Goal: Book appointment/travel/reservation

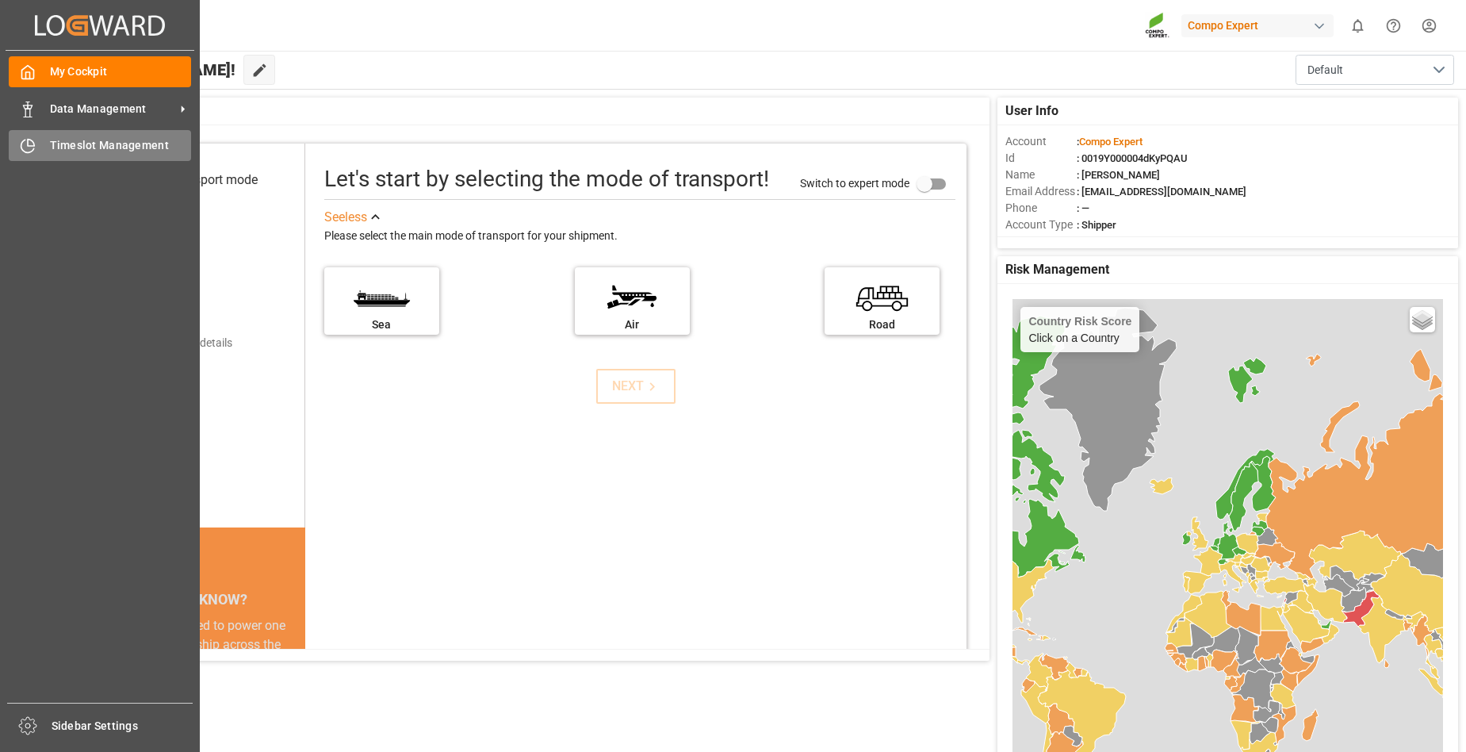
click at [119, 146] on span "Timeslot Management" at bounding box center [121, 145] width 142 height 17
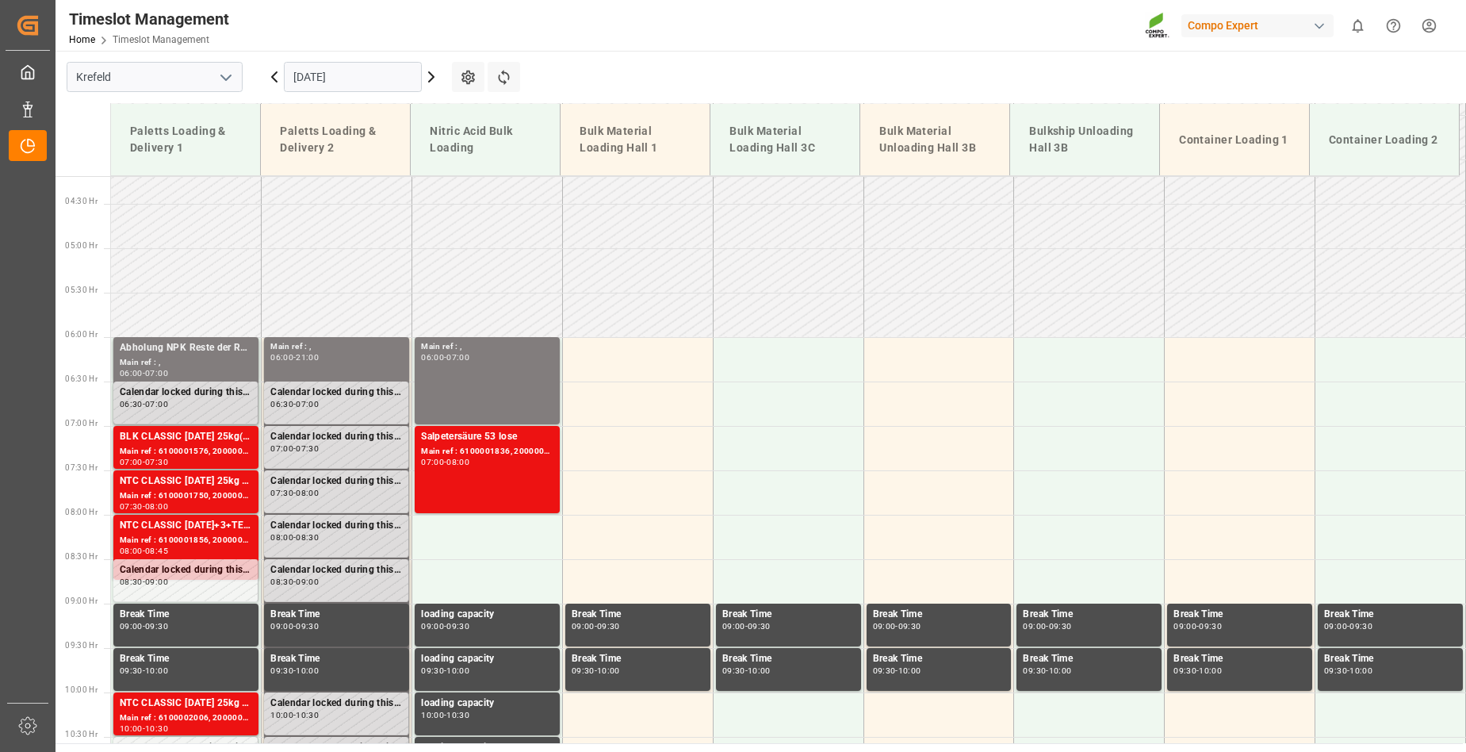
scroll to position [539, 0]
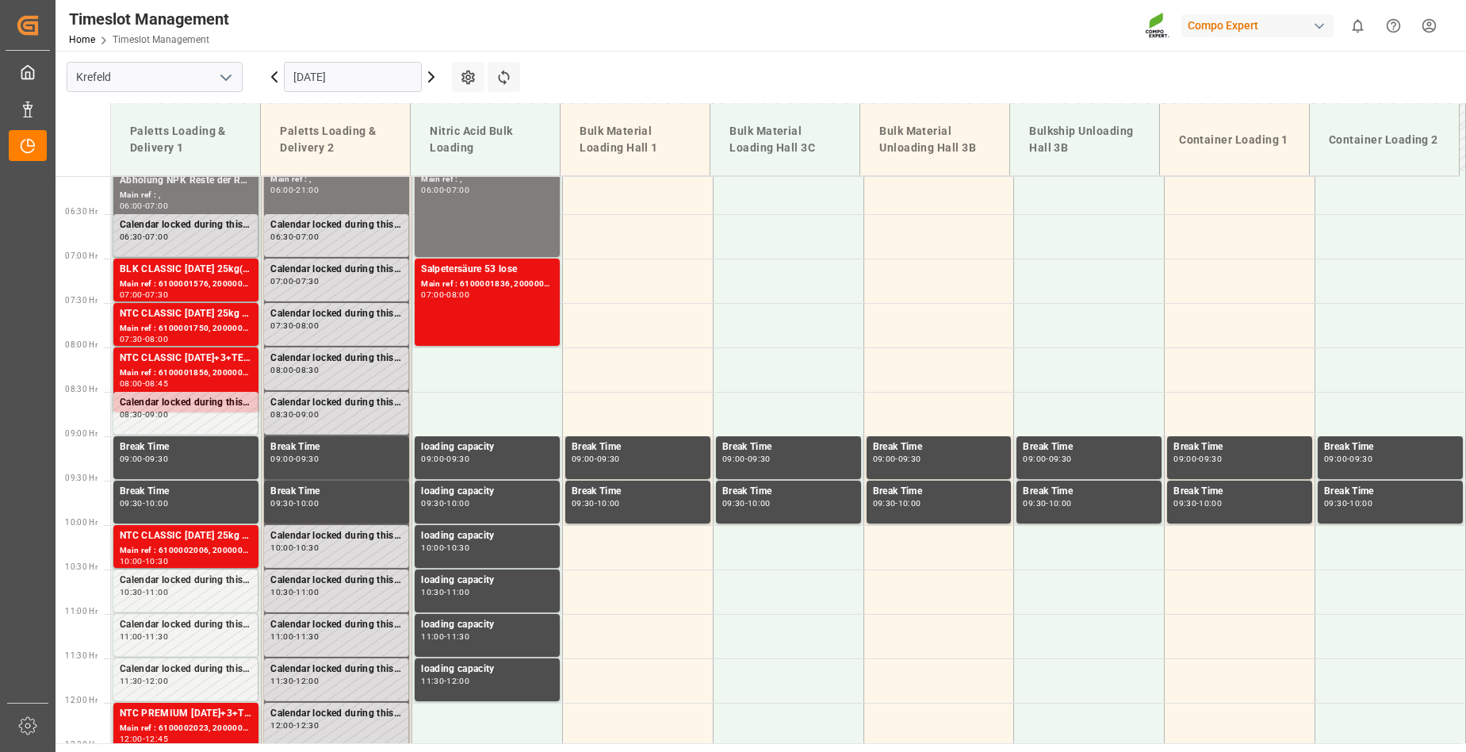
click at [430, 75] on icon at bounding box center [431, 76] width 19 height 19
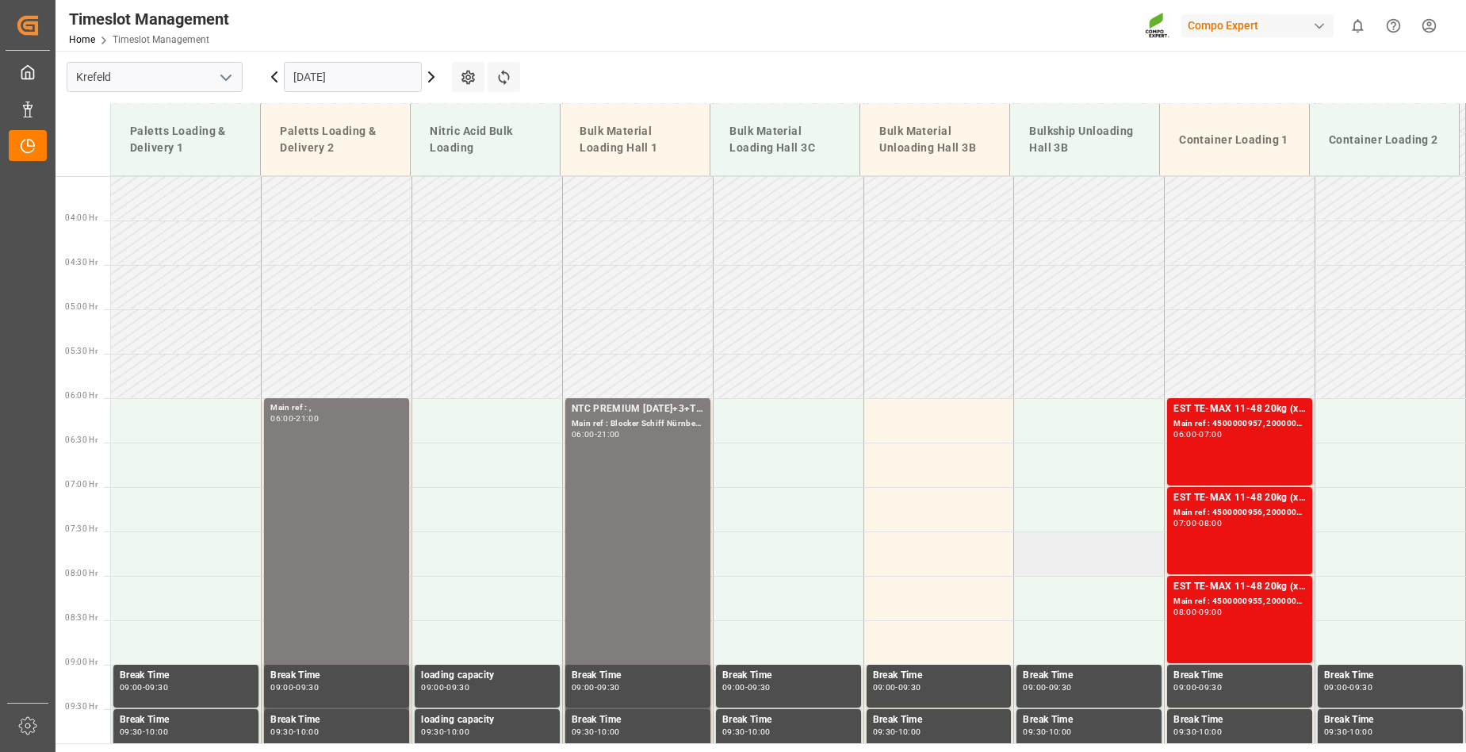
scroll to position [301, 0]
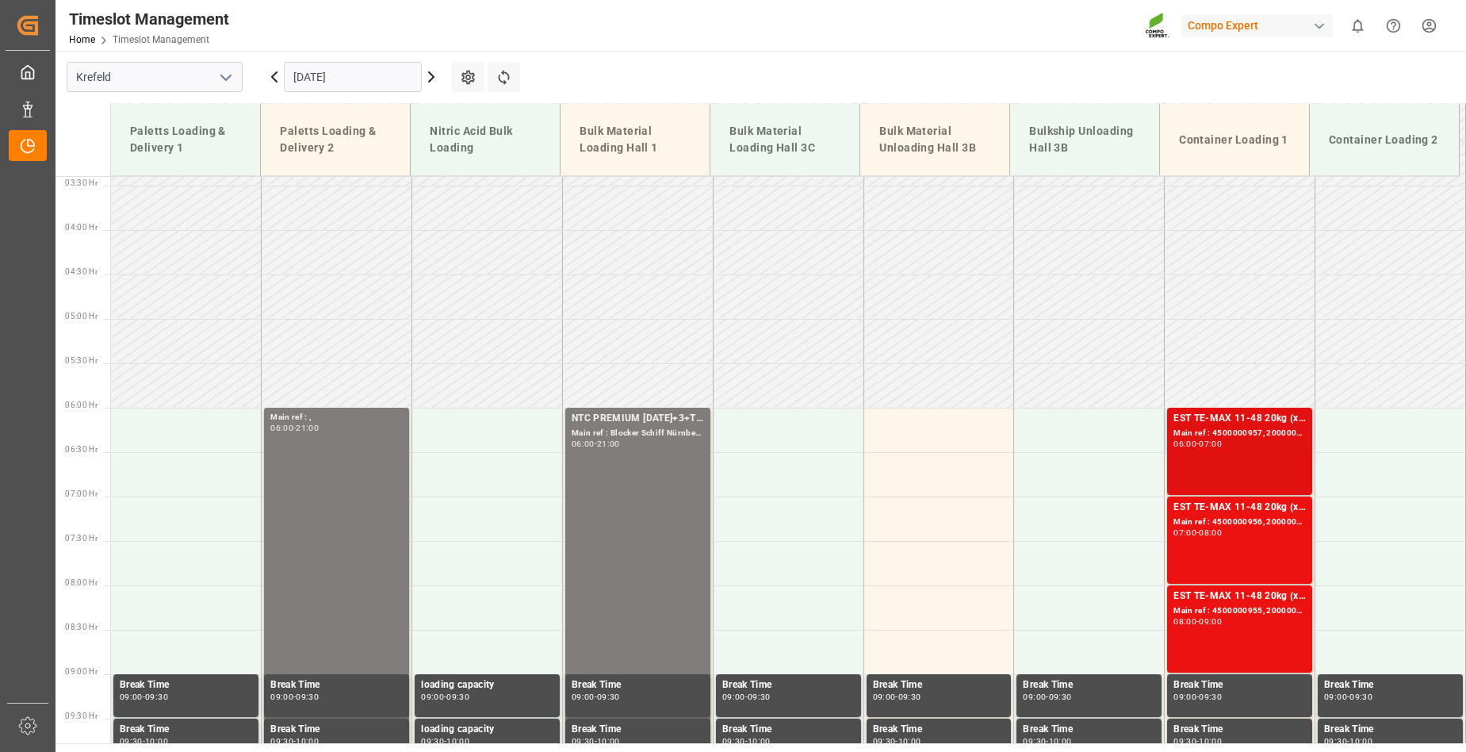
click at [1245, 442] on div "06:00 - 07:00" at bounding box center [1239, 444] width 132 height 9
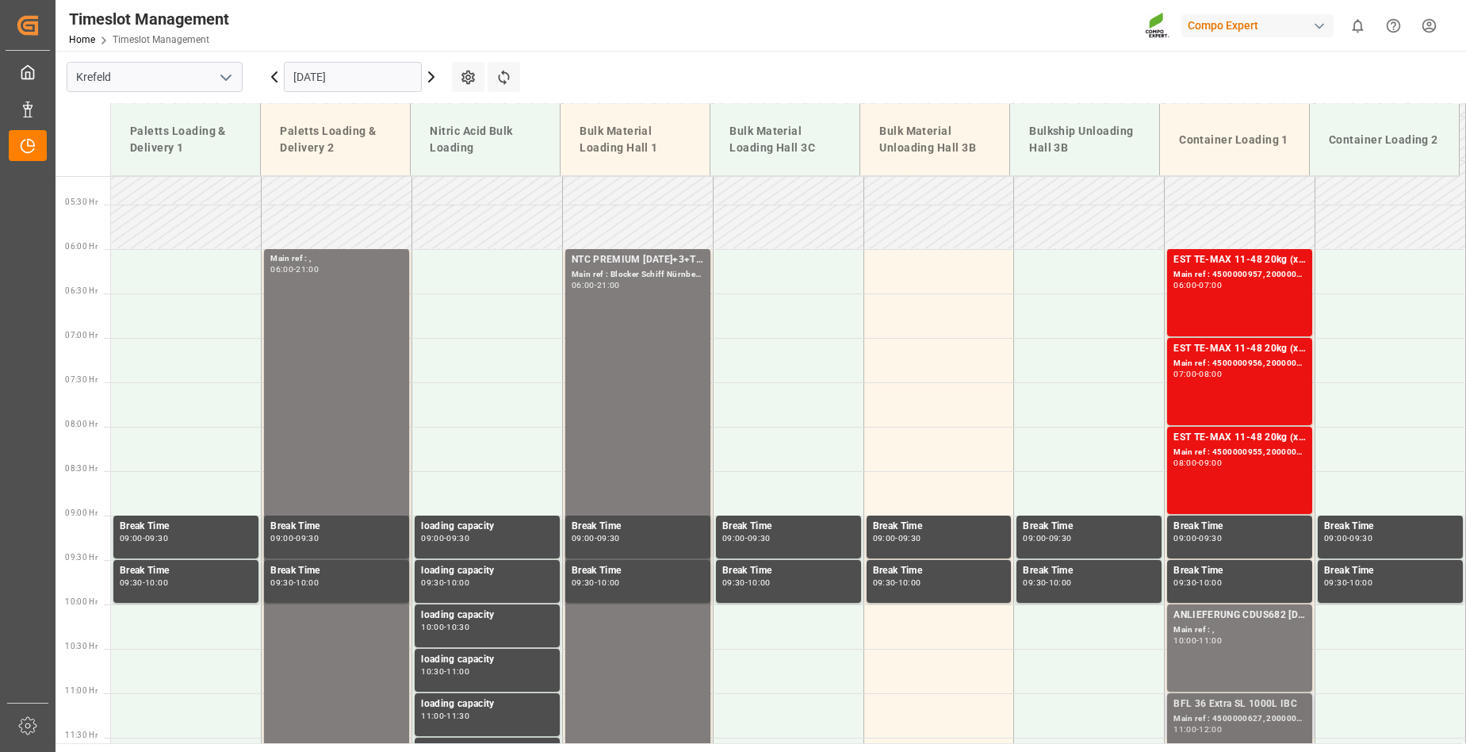
scroll to position [381, 0]
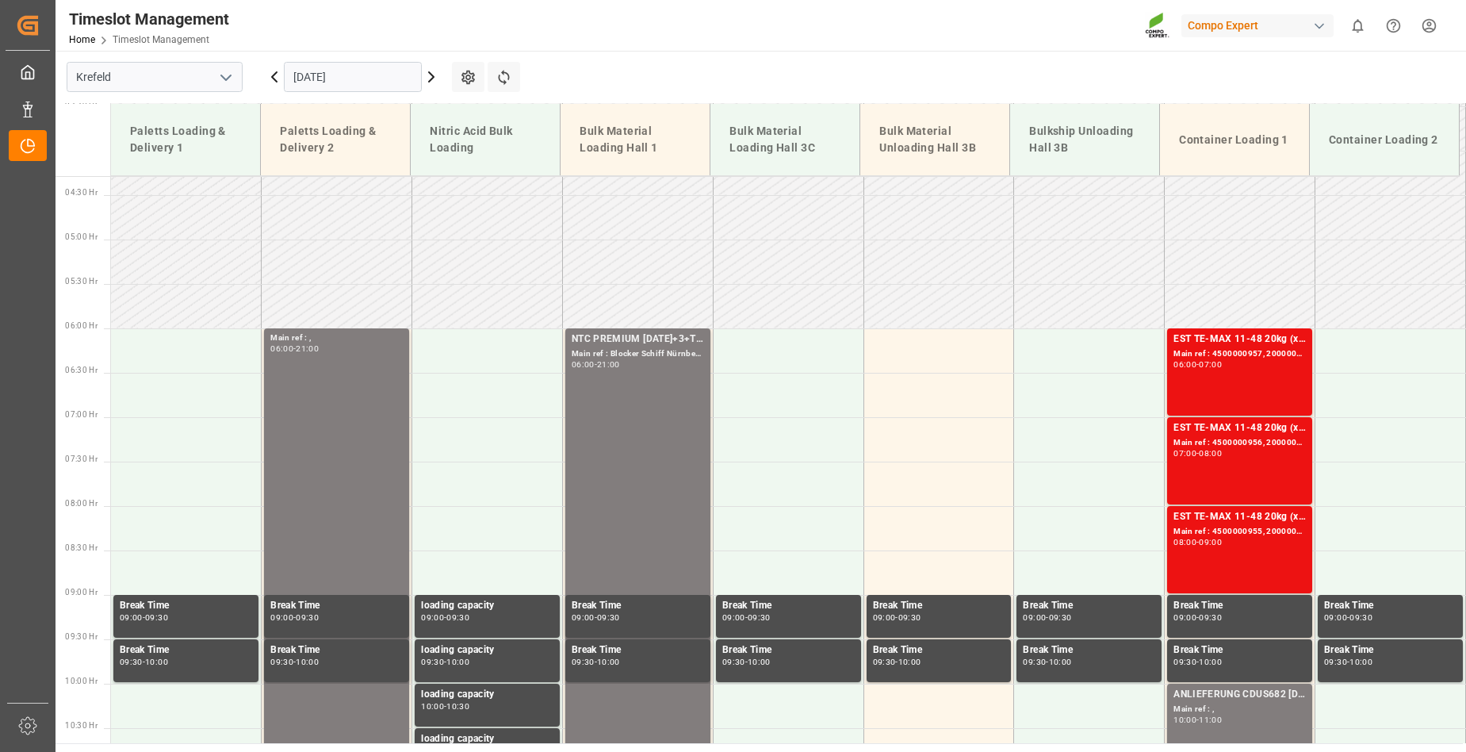
click at [430, 75] on icon at bounding box center [431, 76] width 19 height 19
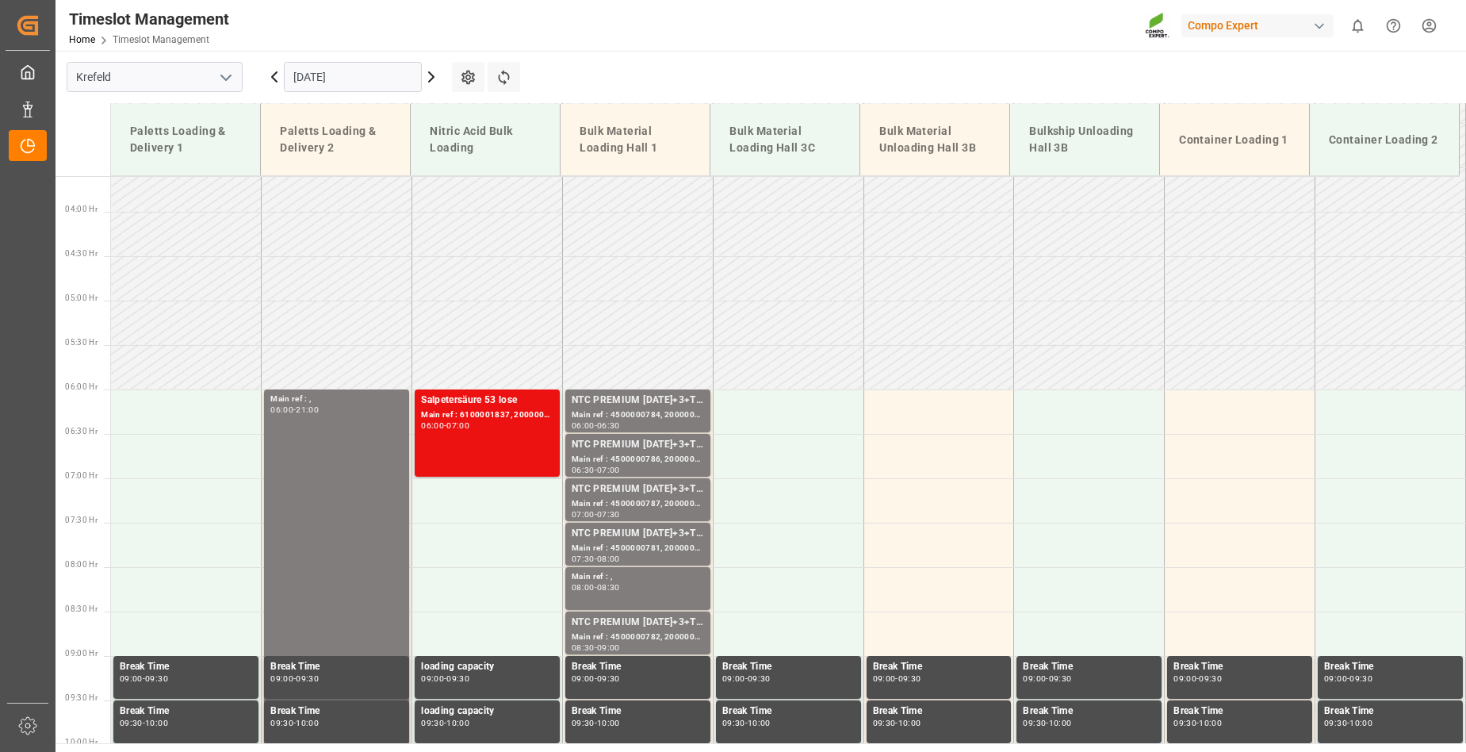
scroll to position [301, 0]
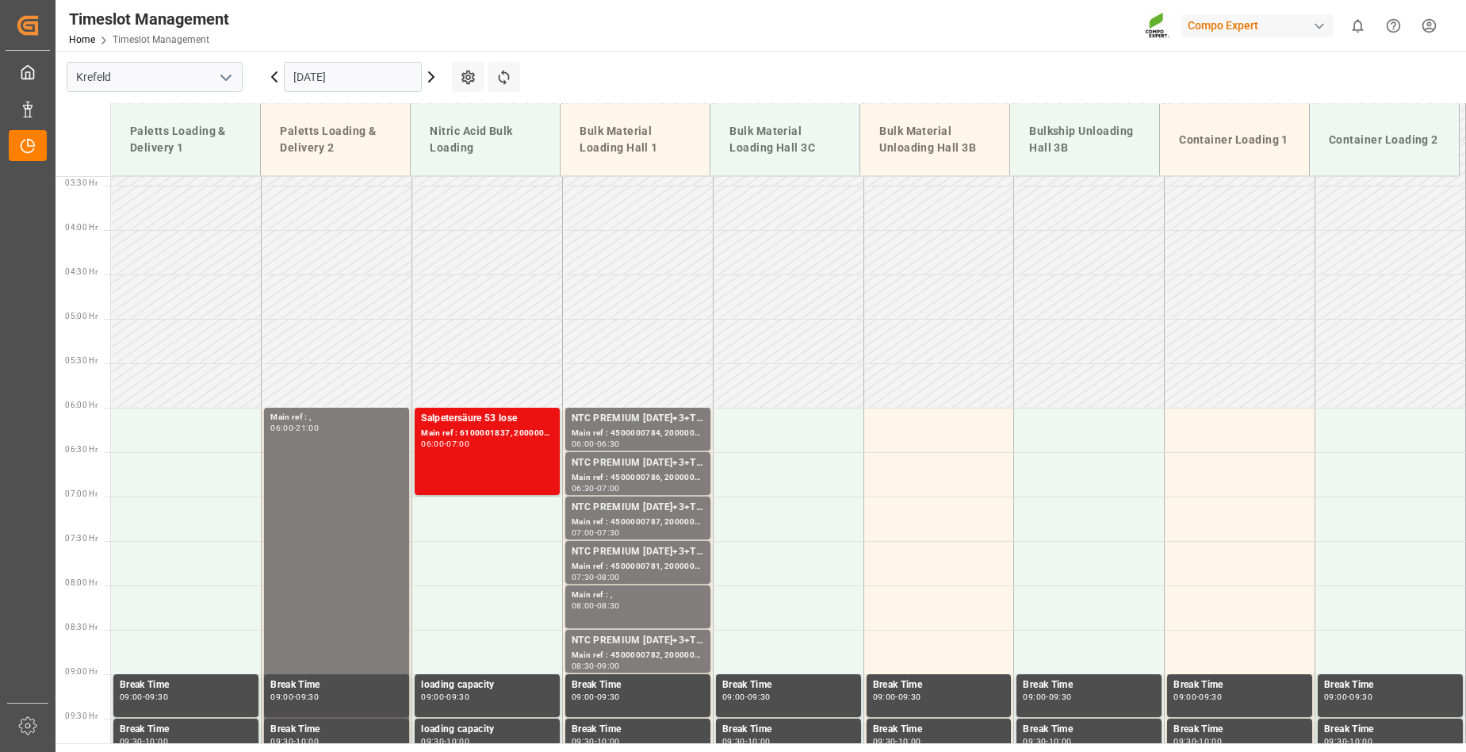
click at [270, 77] on icon at bounding box center [274, 76] width 19 height 19
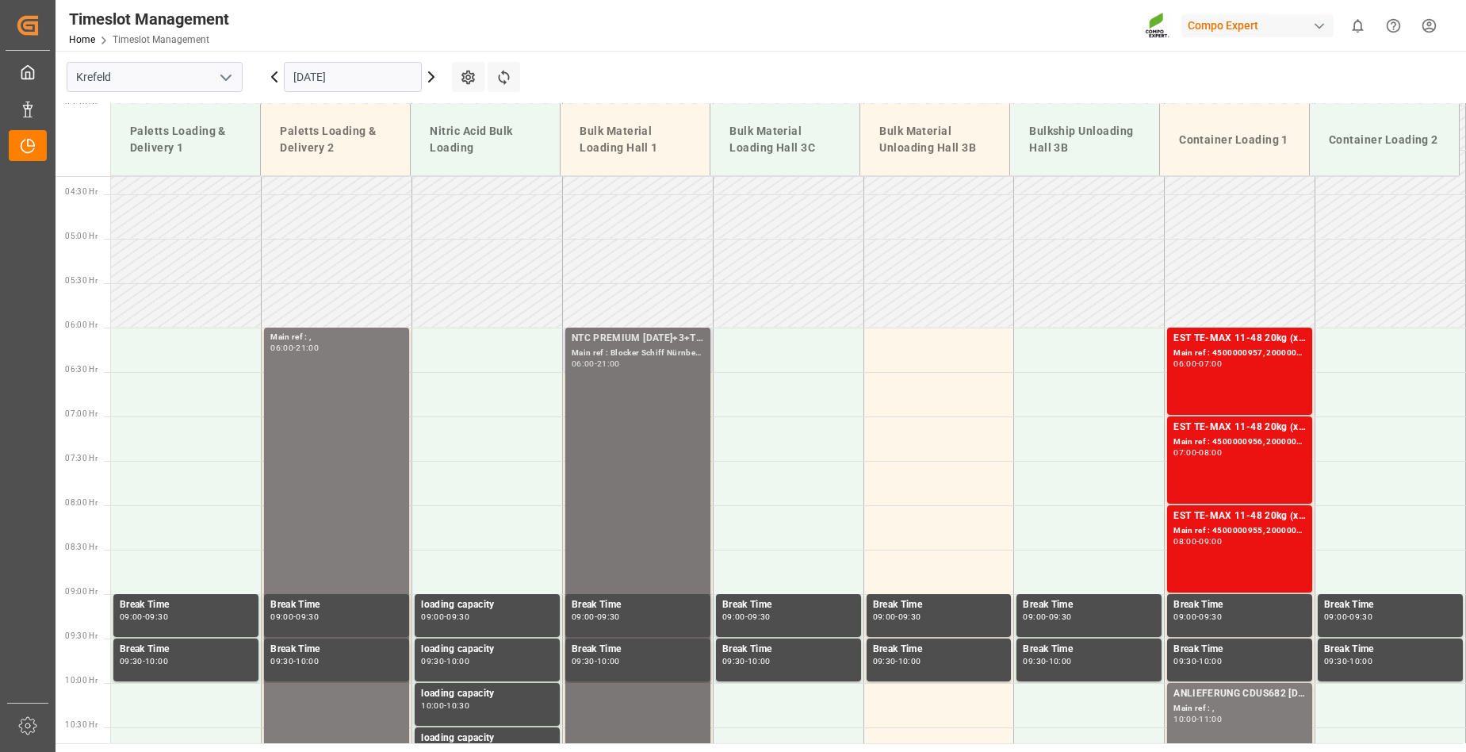
scroll to position [381, 0]
click at [430, 75] on icon at bounding box center [431, 77] width 5 height 10
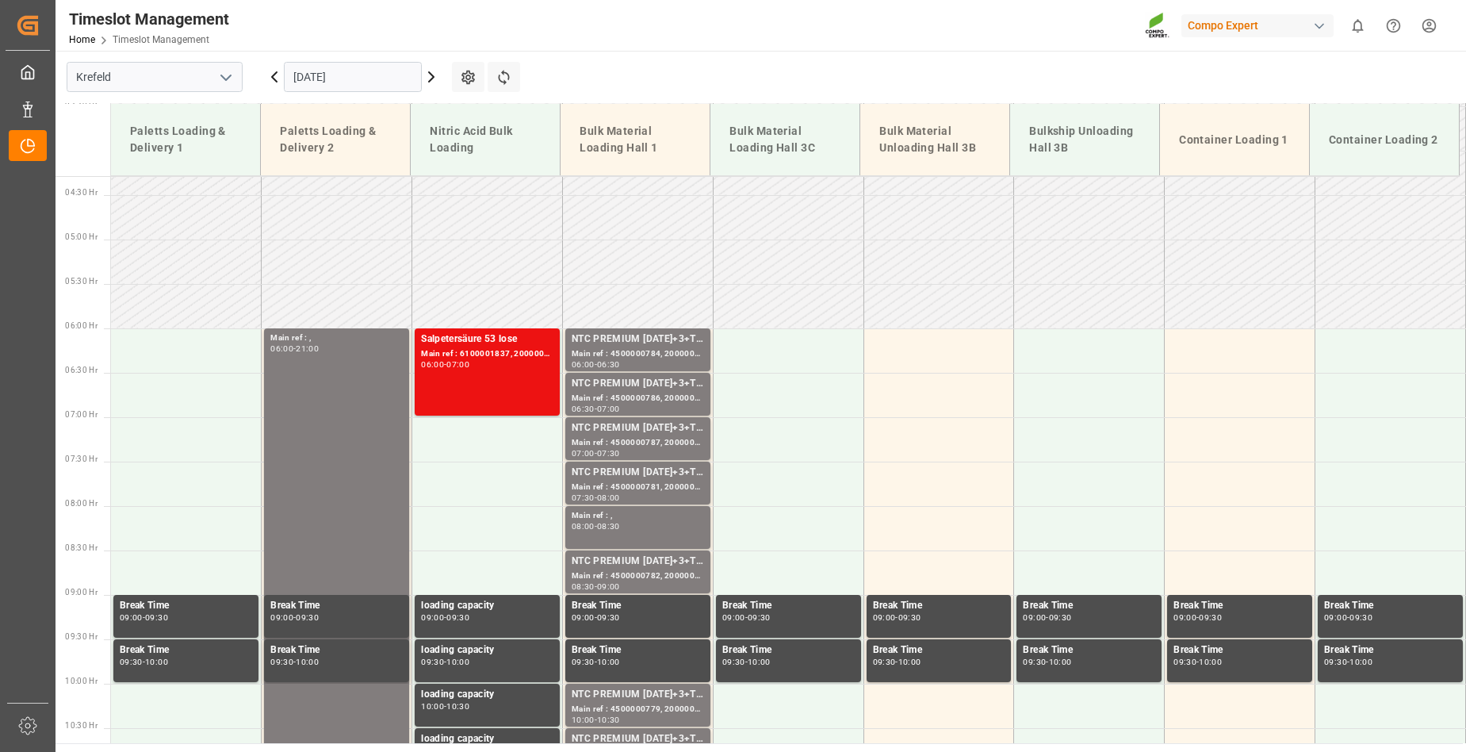
click at [430, 74] on icon at bounding box center [431, 77] width 5 height 10
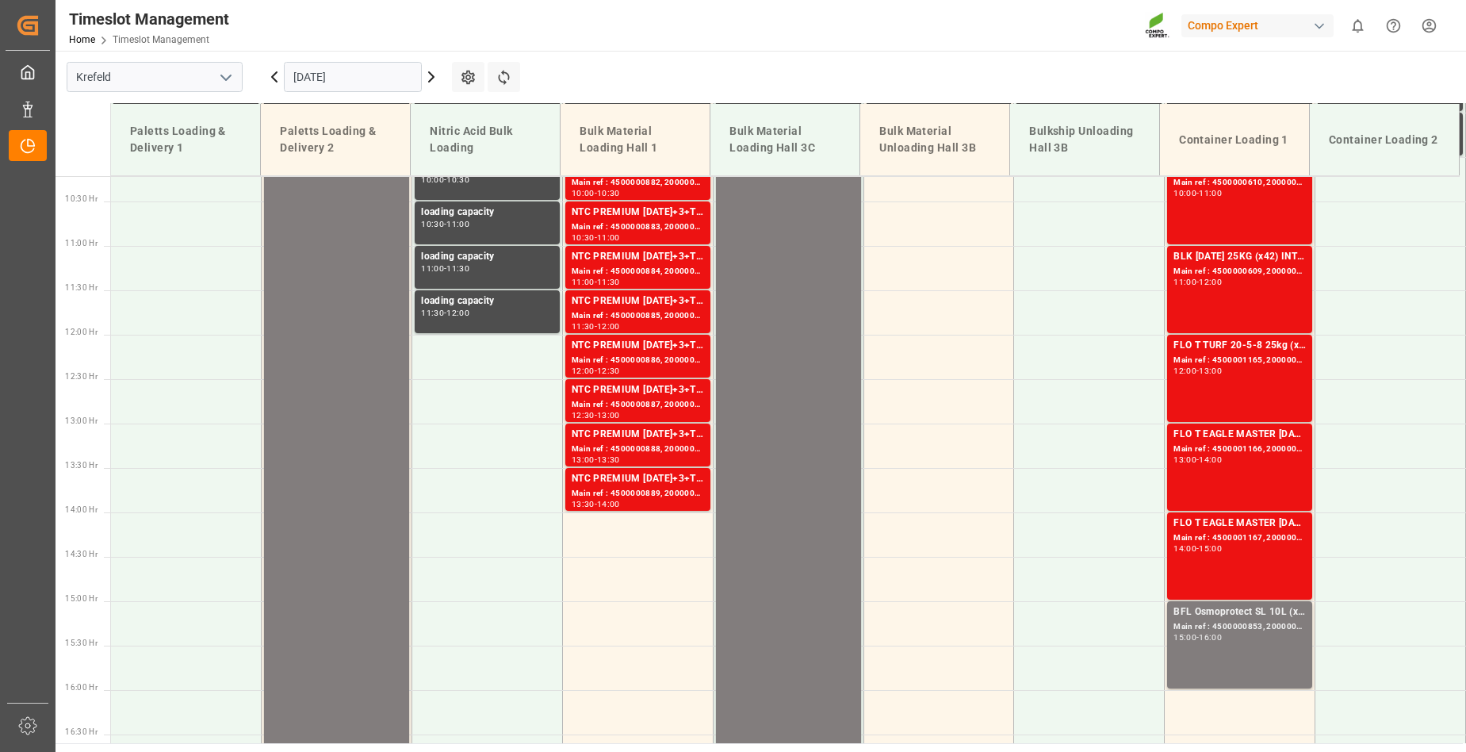
scroll to position [936, 0]
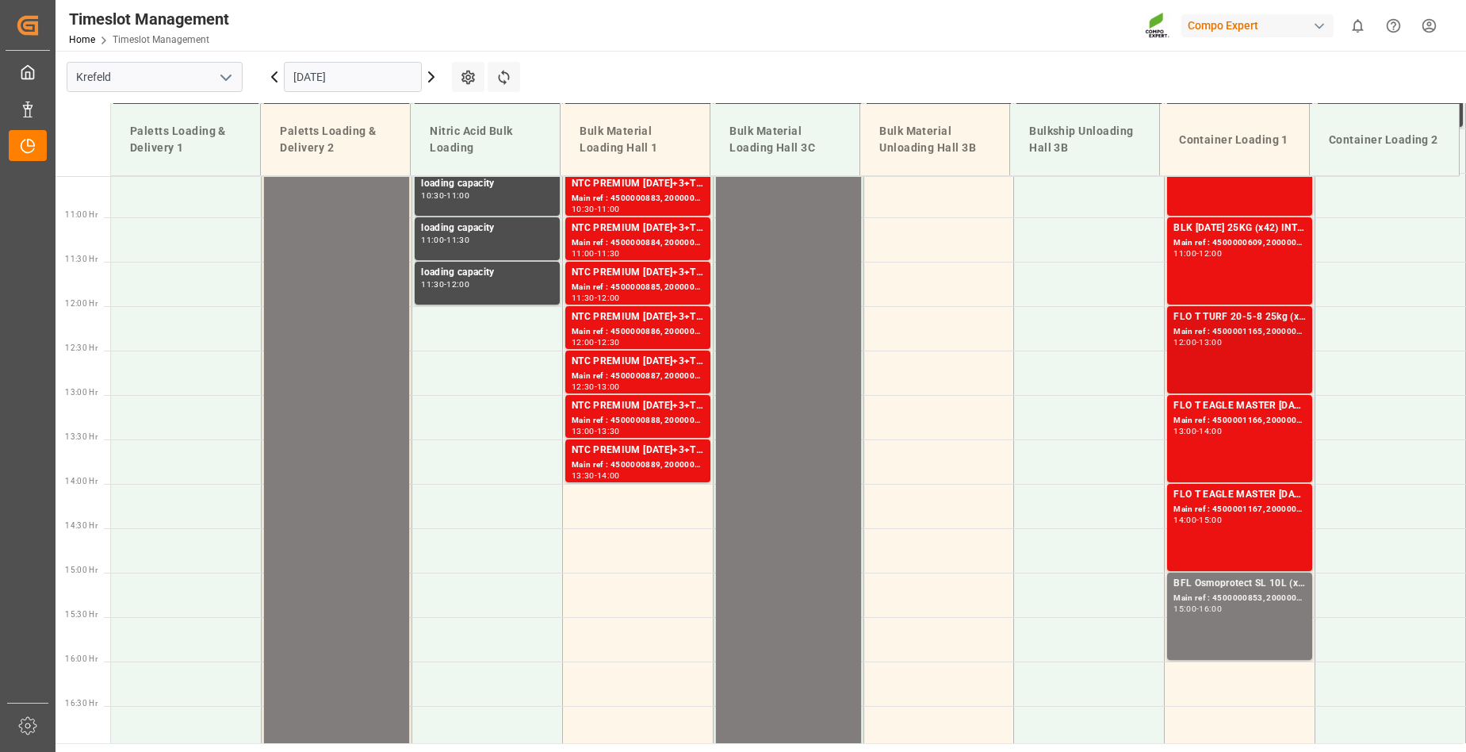
click at [1214, 346] on div "12:00 - 13:00" at bounding box center [1239, 343] width 132 height 9
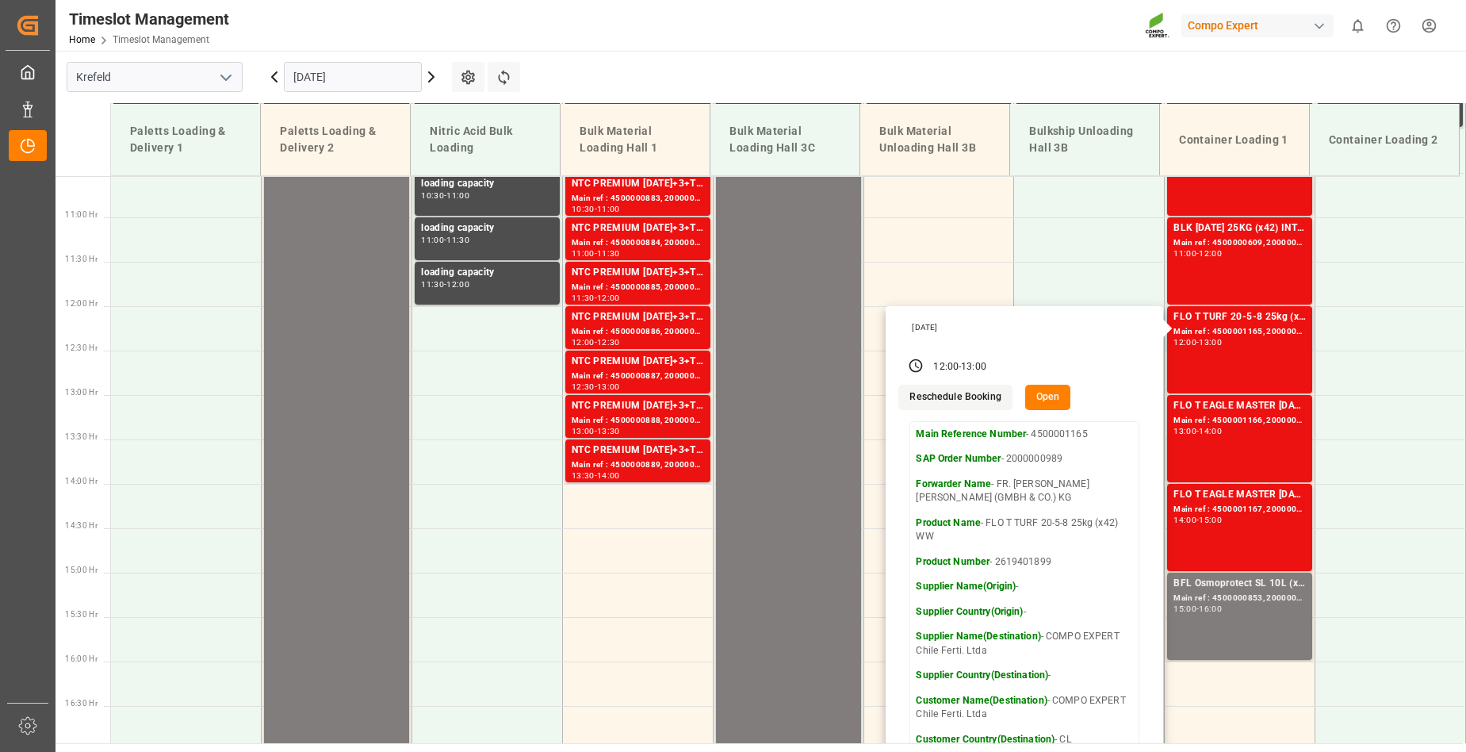
scroll to position [1015, 0]
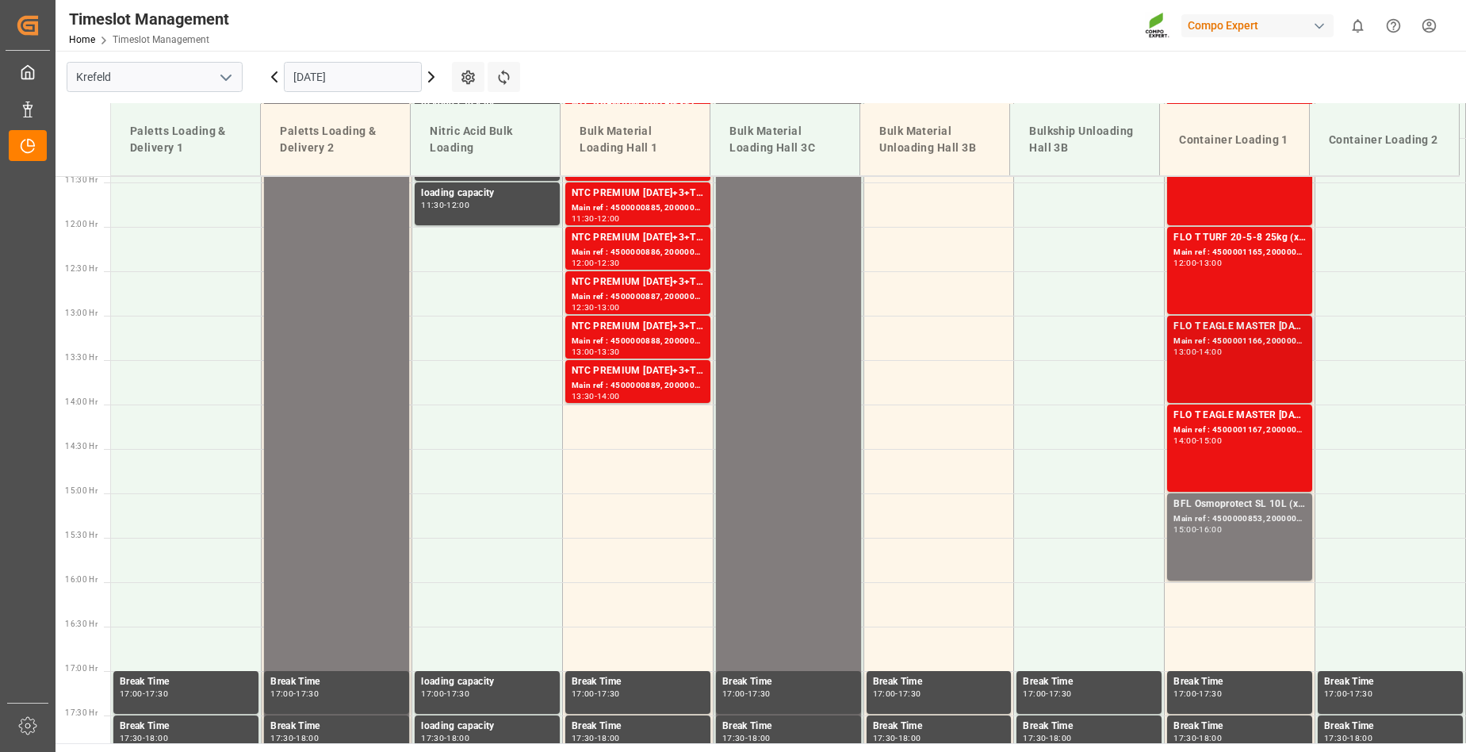
click at [1281, 386] on div "FLO T EAGLE MASTER [DATE] 25kg (x42) WW Main ref : 4500001166, 2000000989 13:00…" at bounding box center [1239, 359] width 132 height 81
click at [431, 75] on icon at bounding box center [431, 77] width 5 height 10
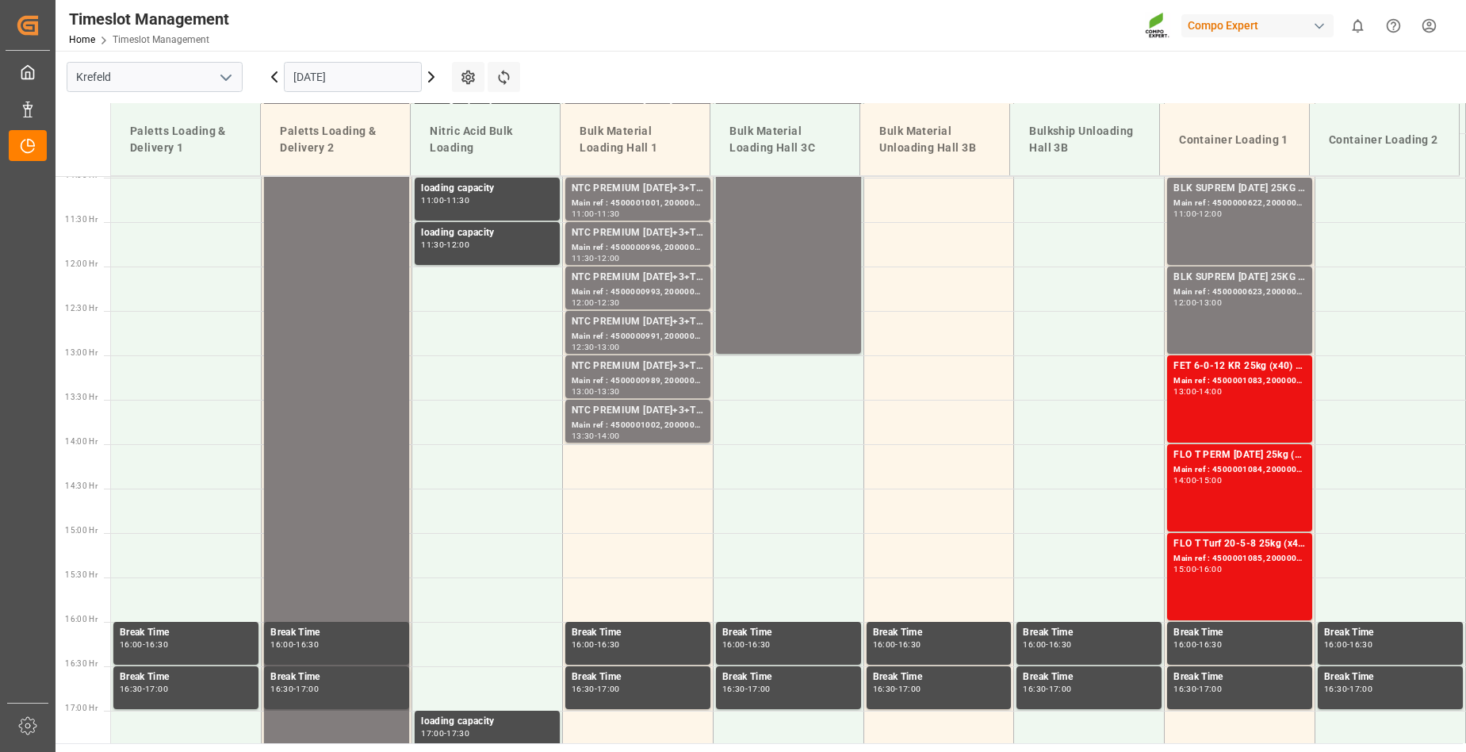
scroll to position [936, 0]
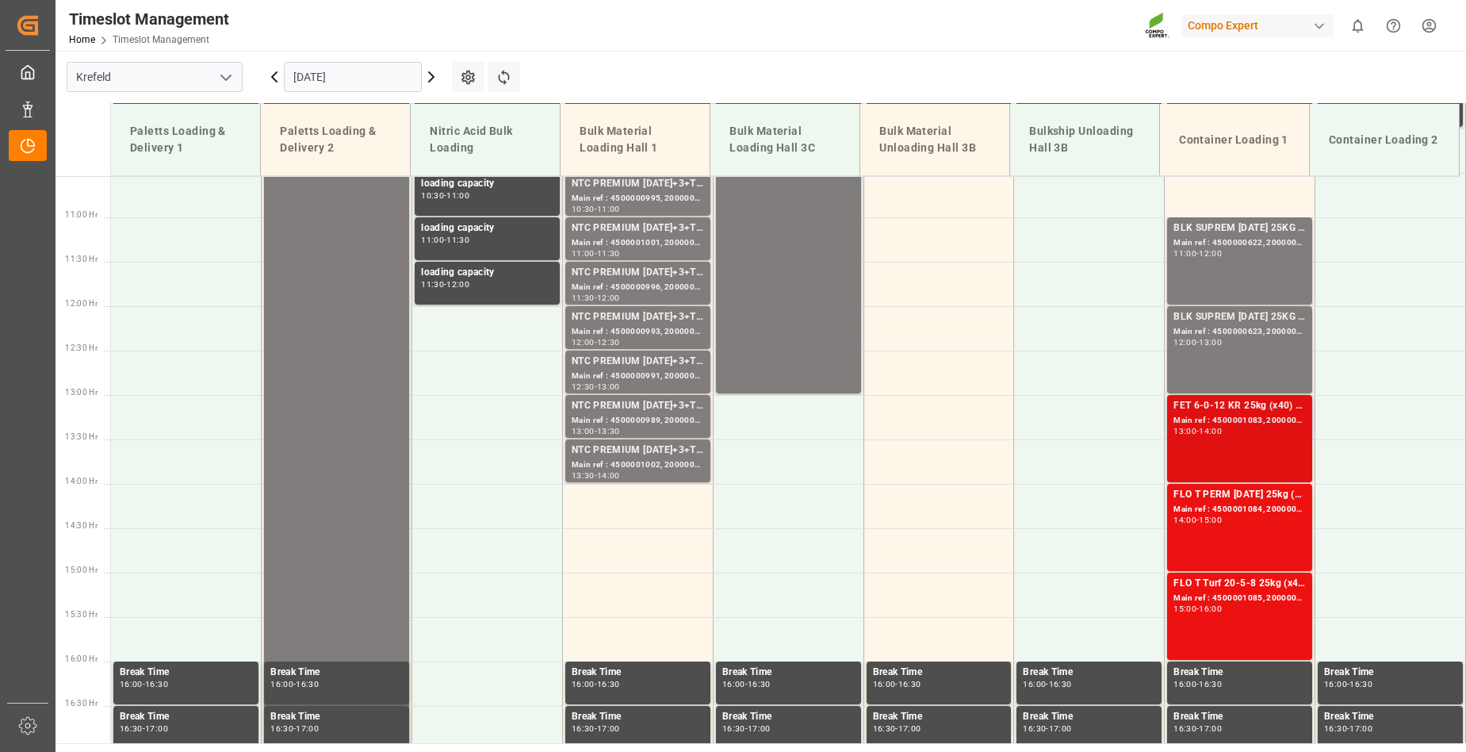
click at [1276, 434] on div "13:00 - 14:00" at bounding box center [1239, 431] width 132 height 9
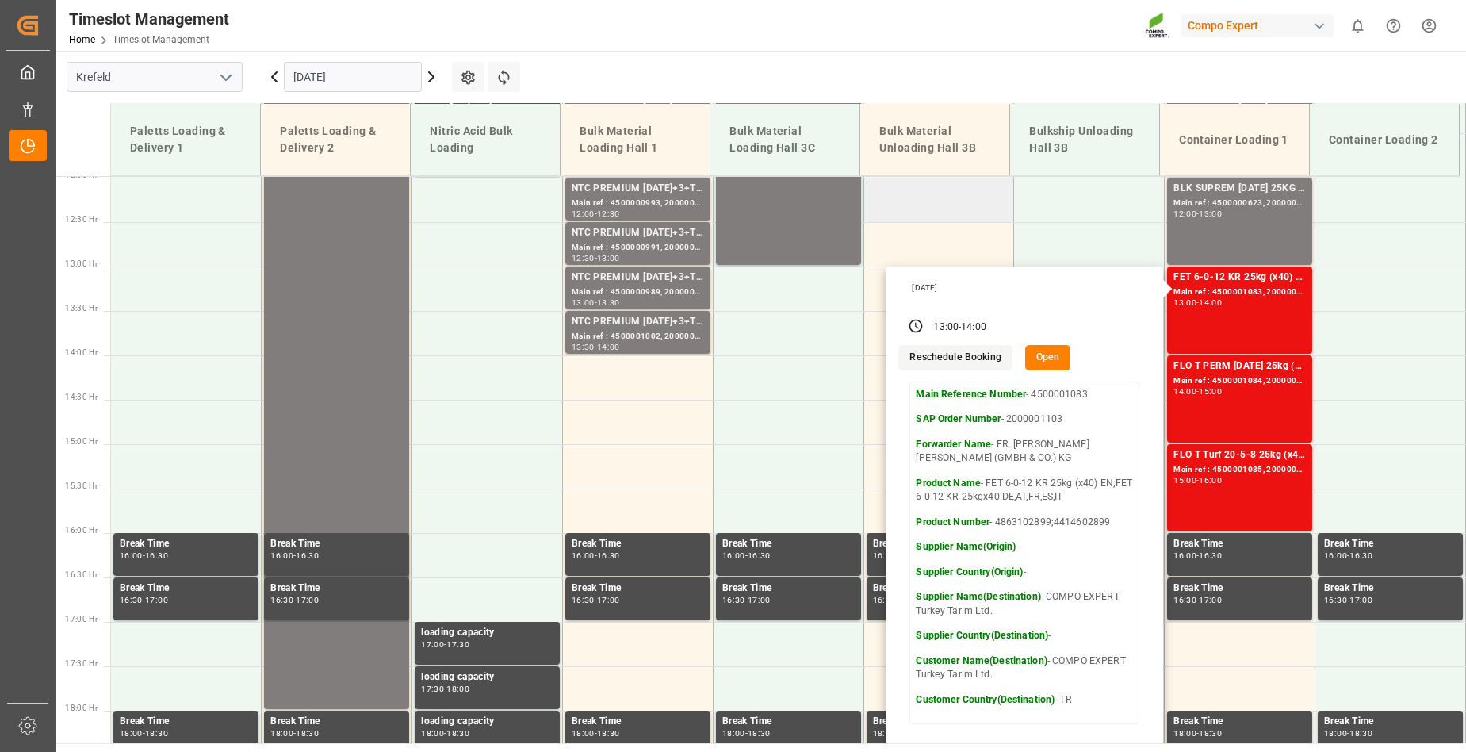
scroll to position [1094, 0]
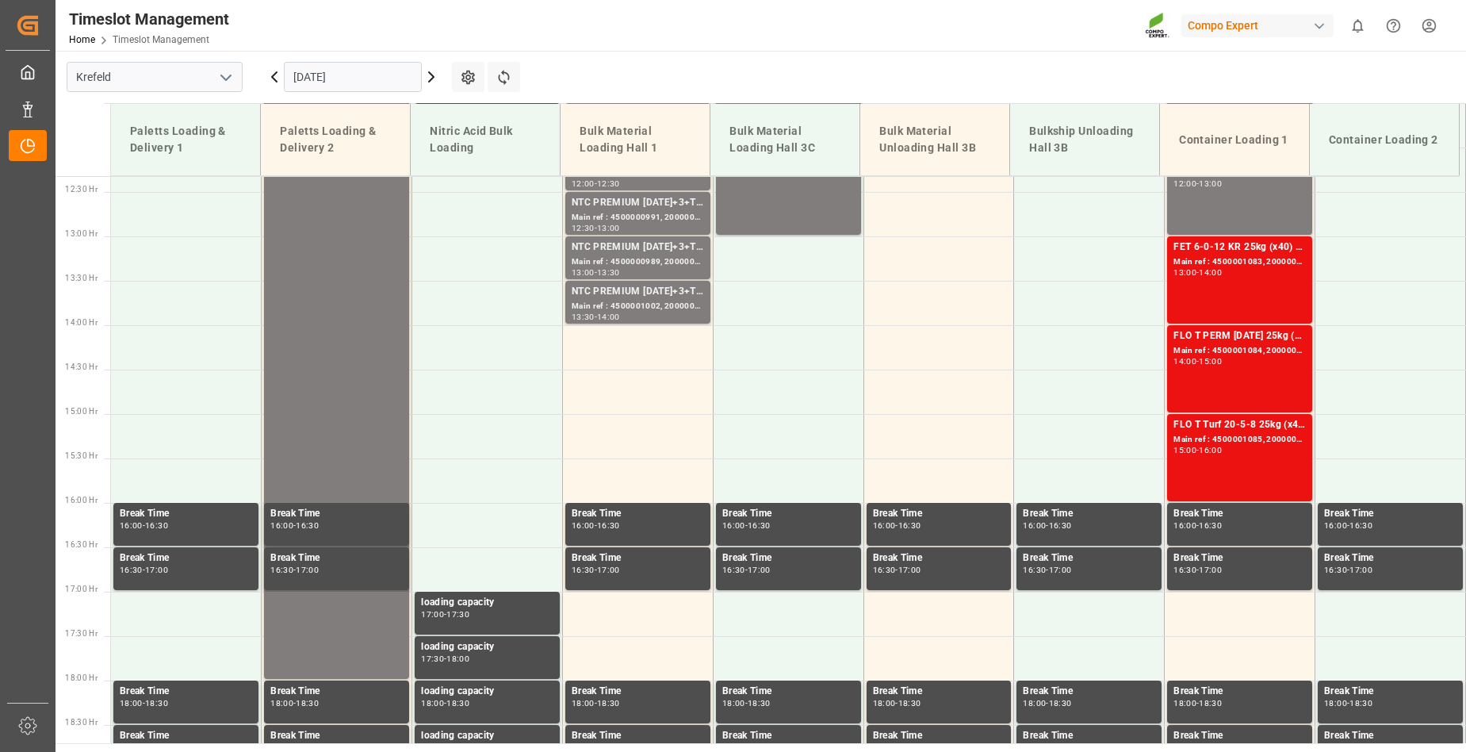
click at [1238, 373] on div "FLO T PERM [DATE] 25kg (x42) INT Main ref : 4500001084, 2000001103 14:00 - 15:00" at bounding box center [1239, 368] width 132 height 81
click at [1230, 462] on div "FLO T Turf 20-5-8 25kg (x42) INT Main ref : 4500001085, 2000001103 15:00 - 16:00" at bounding box center [1239, 457] width 132 height 81
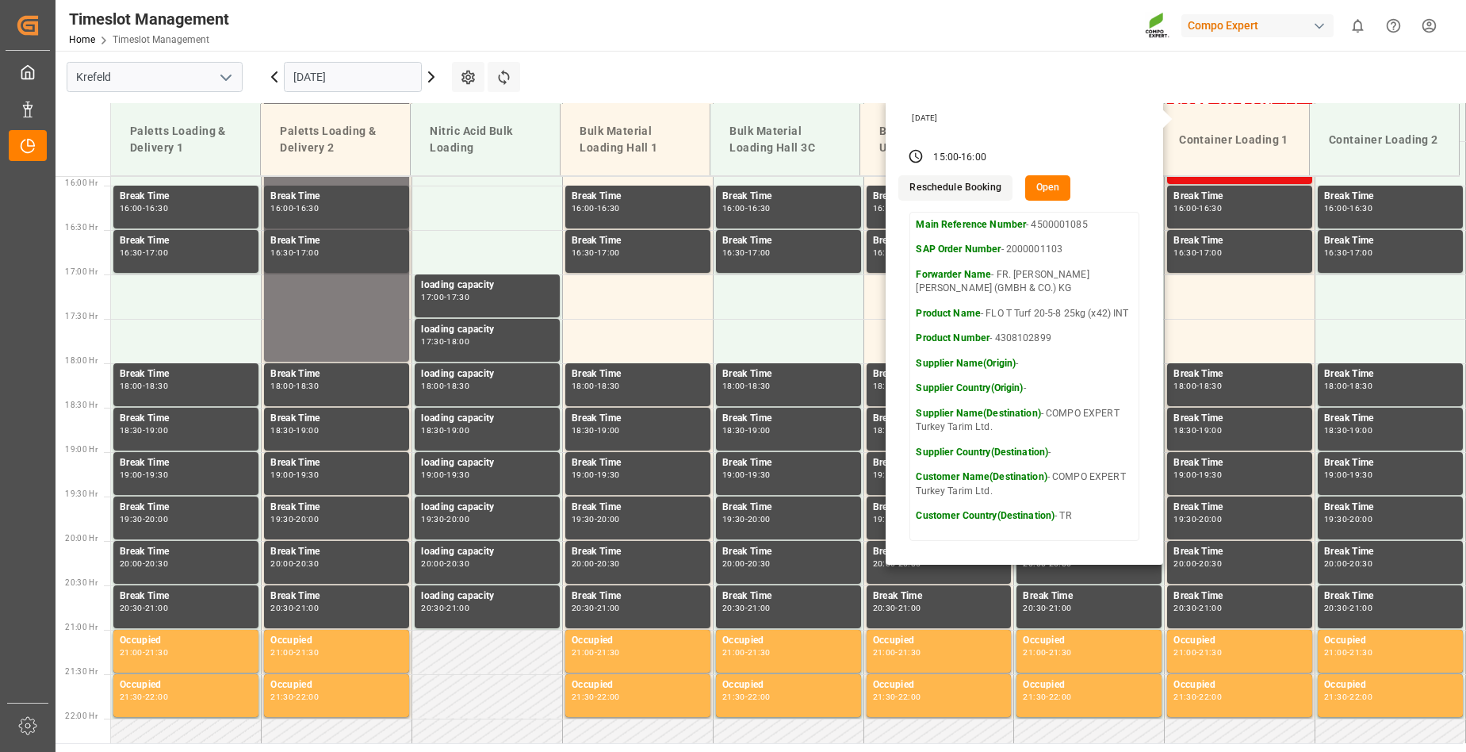
scroll to position [1015, 0]
